Goal: Information Seeking & Learning: Learn about a topic

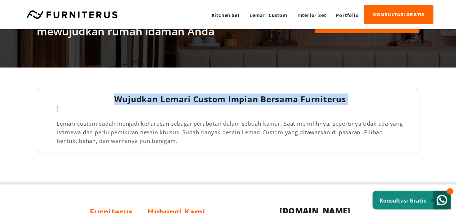
drag, startPoint x: 112, startPoint y: 100, endPoint x: 168, endPoint y: 116, distance: 58.7
click at [168, 116] on div "Wujudkan Lemari Custom Impian Bersama Furniterus Lemari custom sudah menjadi ke…" at bounding box center [235, 120] width 357 height 54
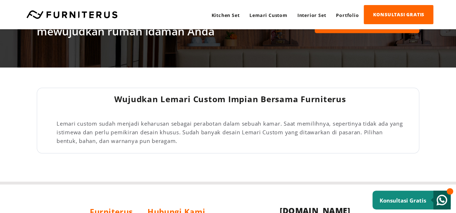
click at [163, 119] on p "Lemari custom sudah menjadi keharusan sebagai perabotan dalam sebuah kamar. Saa…" at bounding box center [230, 132] width 347 height 26
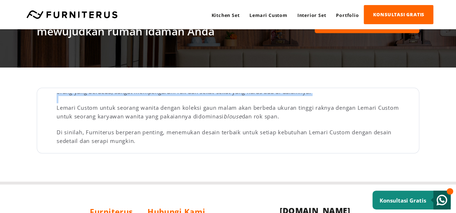
scroll to position [95, 0]
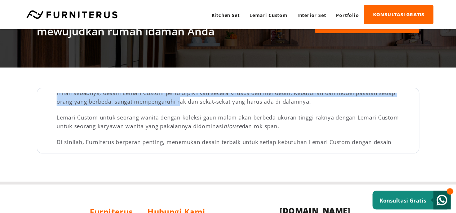
drag, startPoint x: 56, startPoint y: 122, endPoint x: 181, endPoint y: 96, distance: 127.7
click at [181, 96] on div "Wujudkan Lemari Custom Impian Bersama Furniterus Lemari custom sudah menjadi ke…" at bounding box center [235, 120] width 357 height 54
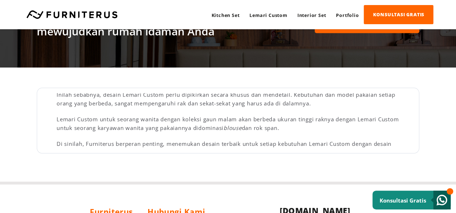
click at [304, 134] on div at bounding box center [230, 135] width 347 height 7
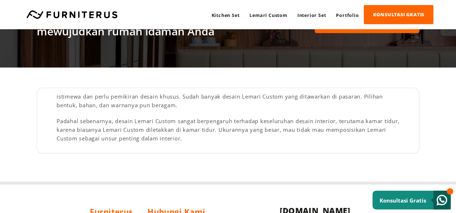
scroll to position [0, 0]
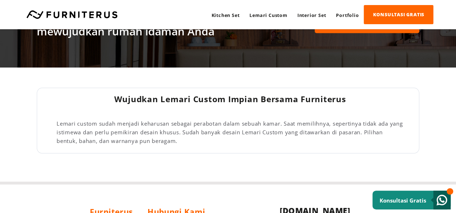
drag, startPoint x: 304, startPoint y: 126, endPoint x: 108, endPoint y: 89, distance: 199.9
click at [108, 89] on div "Wujudkan Lemari Custom Impian Bersama Furniterus Lemari custom sudah menjadi ke…" at bounding box center [228, 121] width 382 height 66
click at [118, 116] on div at bounding box center [230, 111] width 347 height 14
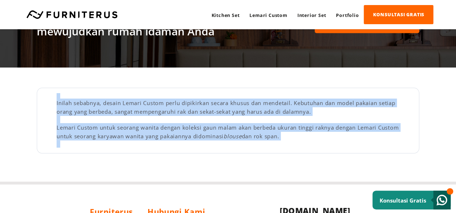
scroll to position [125, 0]
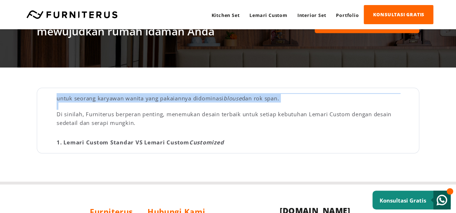
drag, startPoint x: 57, startPoint y: 124, endPoint x: 285, endPoint y: 107, distance: 227.9
click at [285, 107] on div "Wujudkan Lemari Custom Impian Bersama Furniterus Lemari custom sudah menjadi ke…" at bounding box center [235, 120] width 357 height 54
copy div "Lemari custom sudah menjadi keharusan sebagai perabotan dalam sebuah kamar. Saa…"
